Goal: Information Seeking & Learning: Understand process/instructions

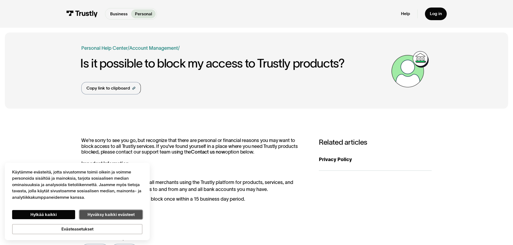
click at [93, 212] on button "Hyväksy kaikki evästeet" at bounding box center [110, 214] width 63 height 9
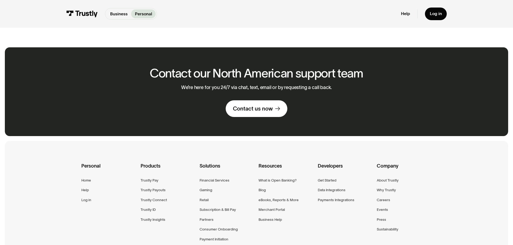
scroll to position [242, 0]
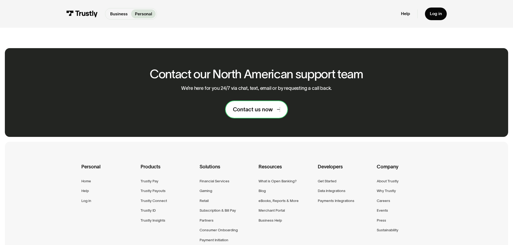
click at [264, 111] on div "Contact us now" at bounding box center [253, 109] width 40 height 7
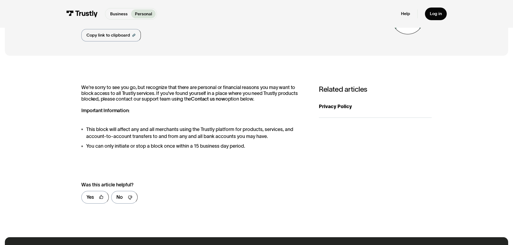
scroll to position [54, 0]
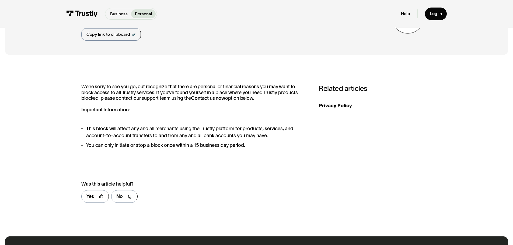
click at [198, 99] on strong "Contact us now" at bounding box center [208, 98] width 34 height 5
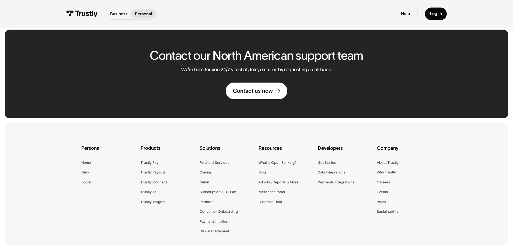
scroll to position [269, 0]
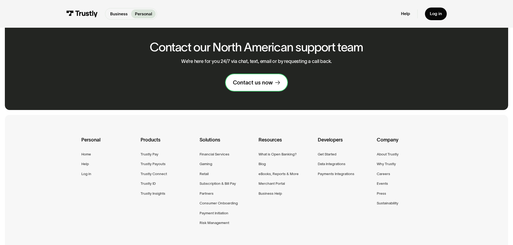
click at [274, 82] on link "Contact us now" at bounding box center [257, 82] width 62 height 17
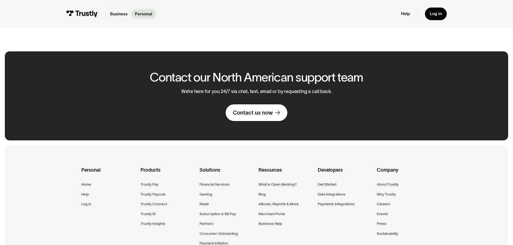
scroll to position [350, 0]
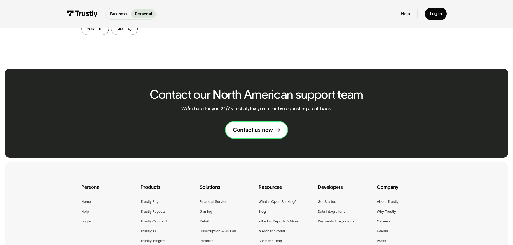
click at [263, 136] on link "Contact us now" at bounding box center [257, 130] width 62 height 17
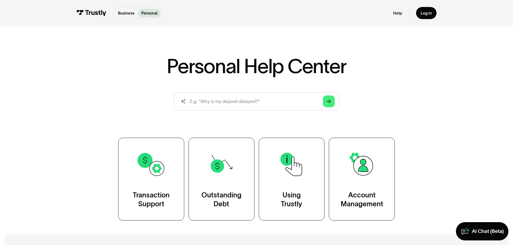
scroll to position [27, 0]
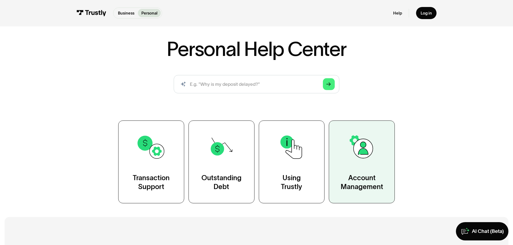
click at [365, 151] on img at bounding box center [362, 147] width 30 height 30
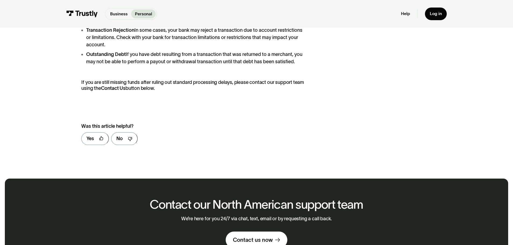
scroll to position [350, 0]
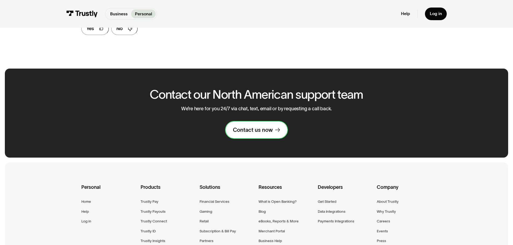
click at [271, 129] on div "Contact us now" at bounding box center [253, 129] width 40 height 7
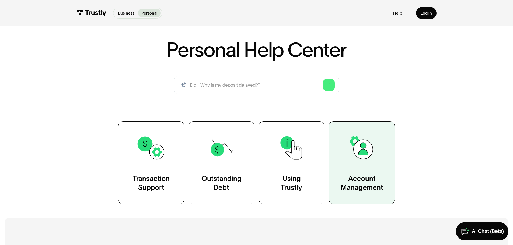
scroll to position [27, 0]
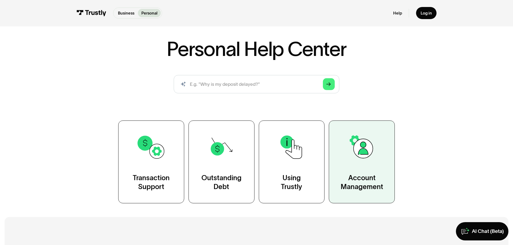
click at [362, 156] on img at bounding box center [362, 147] width 30 height 30
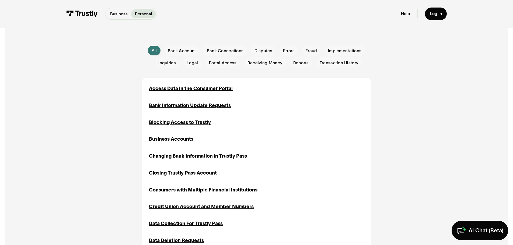
scroll to position [135, 0]
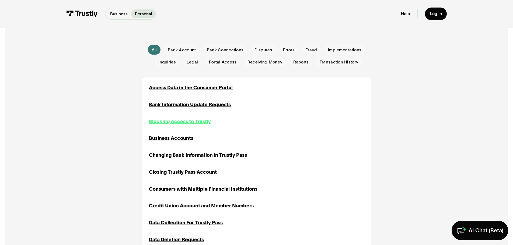
click at [182, 124] on div "Blocking Access to Trustly" at bounding box center [180, 121] width 62 height 7
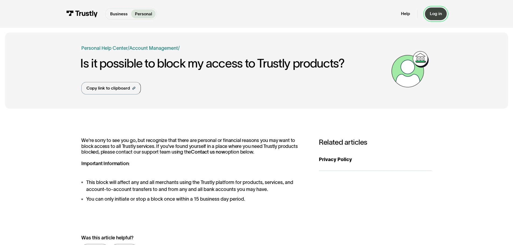
click at [439, 20] on link "Log in" at bounding box center [436, 14] width 22 height 13
